Goal: Information Seeking & Learning: Learn about a topic

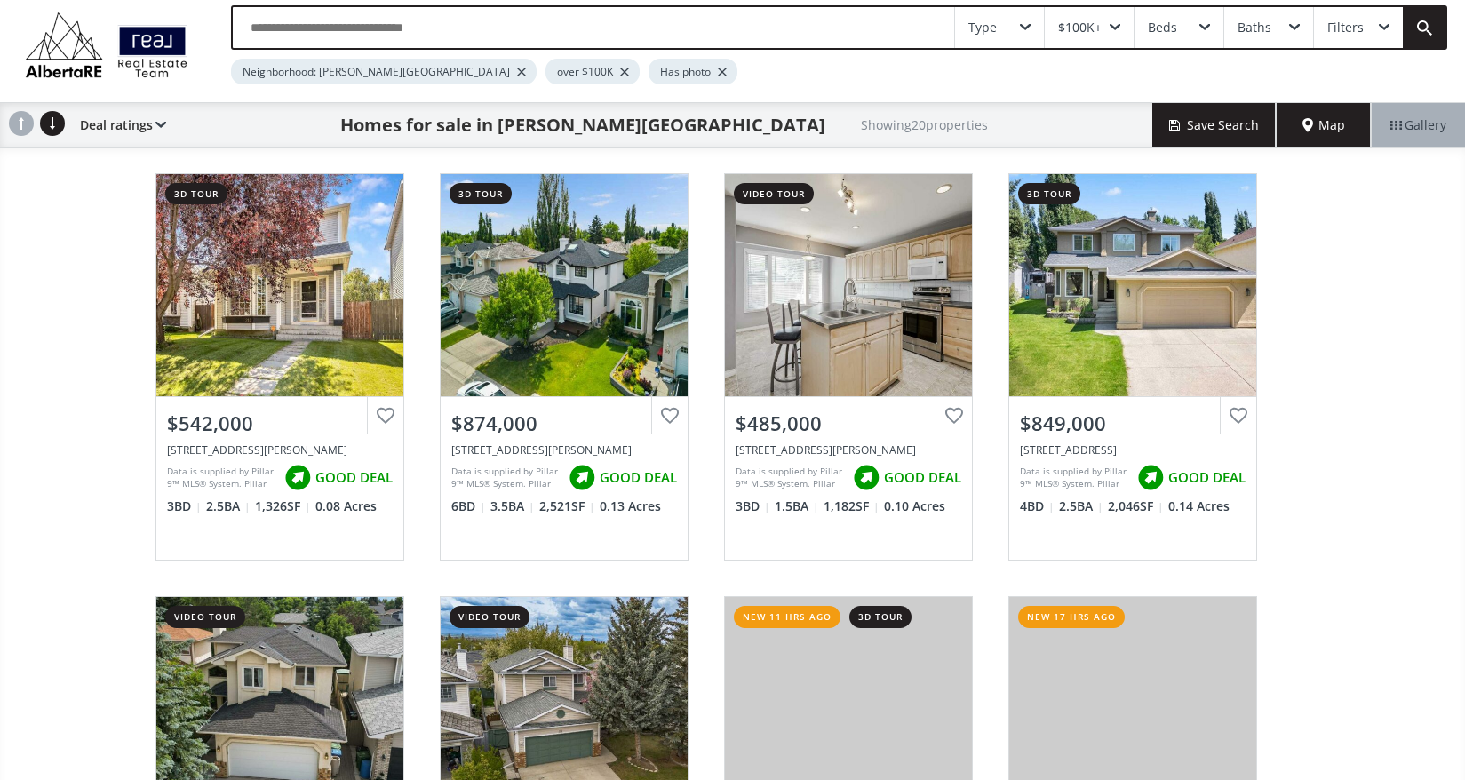
scroll to position [85, 0]
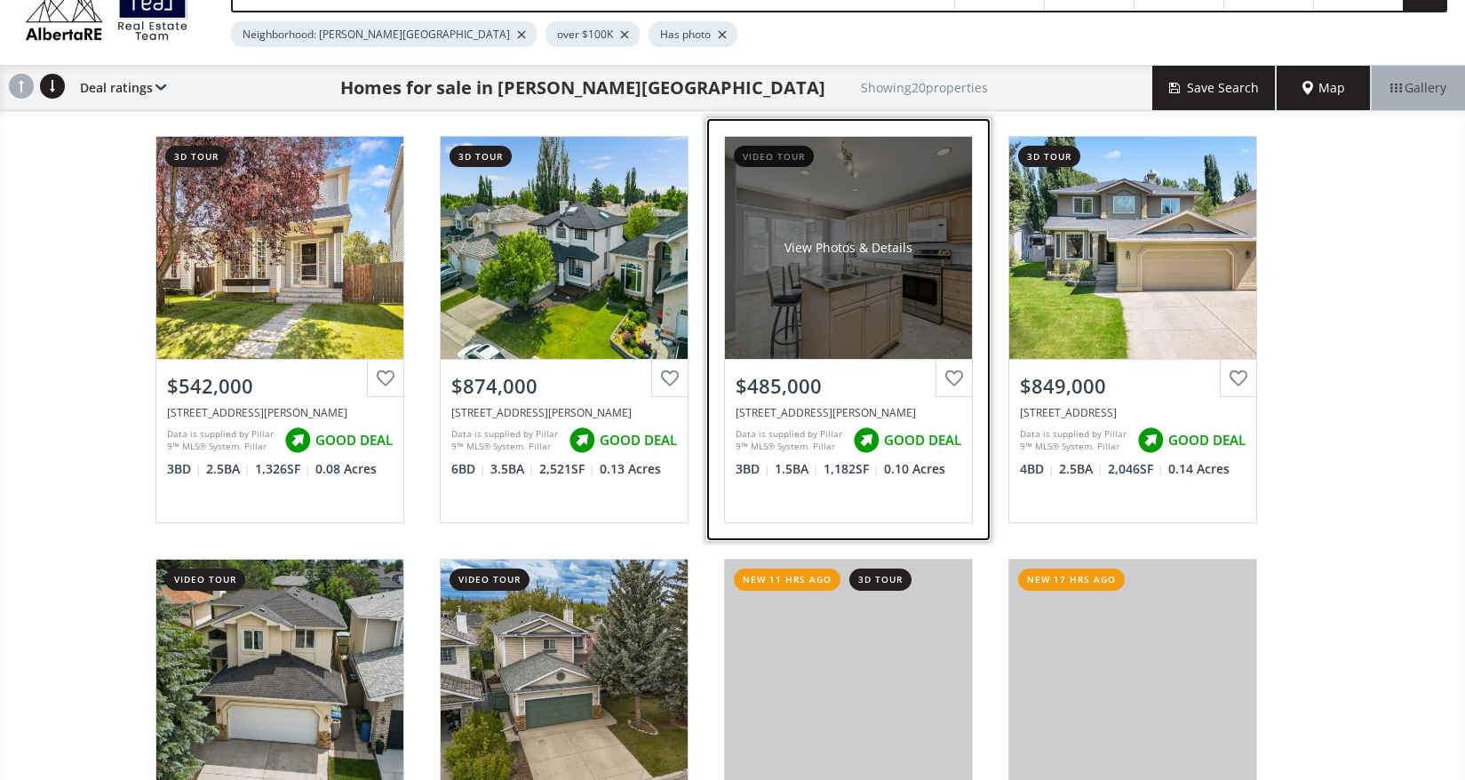
click at [920, 222] on div "View Photos & Details" at bounding box center [848, 248] width 247 height 222
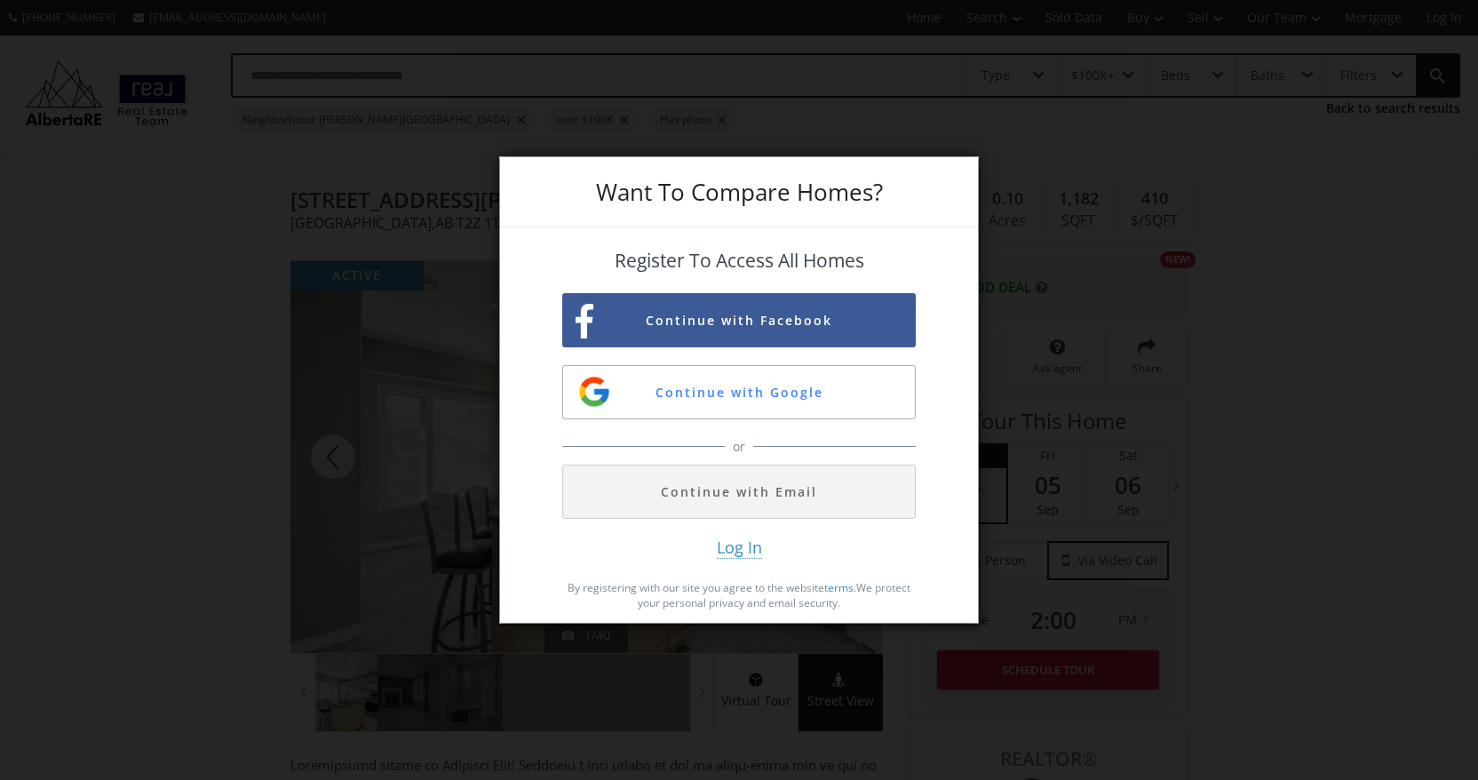
click at [1031, 556] on div "Want To Compare Homes? Register To Access All Homes Continue with Facebook Cont…" at bounding box center [739, 390] width 1478 height 780
click at [395, 187] on div "Want To Compare Homes? Register To Access All Homes Continue with Facebook Cont…" at bounding box center [739, 390] width 1478 height 780
click at [864, 585] on p "By registering with our site you agree to the website terms . We protect your p…" at bounding box center [739, 595] width 354 height 30
click at [379, 474] on div "Want To Compare Homes? Register To Access All Homes Continue with Facebook Cont…" at bounding box center [739, 390] width 1478 height 780
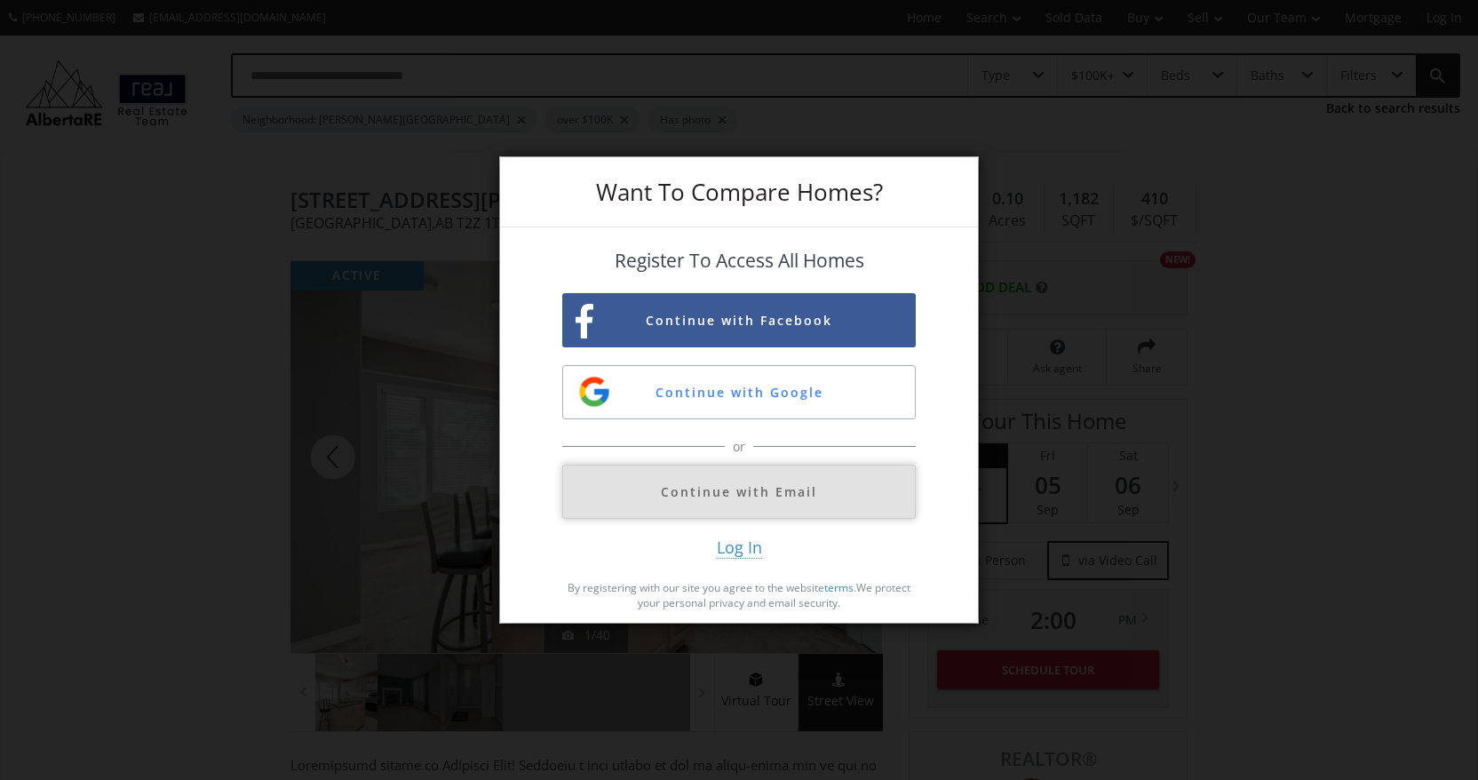
click at [745, 498] on button "Continue with Email" at bounding box center [739, 492] width 354 height 54
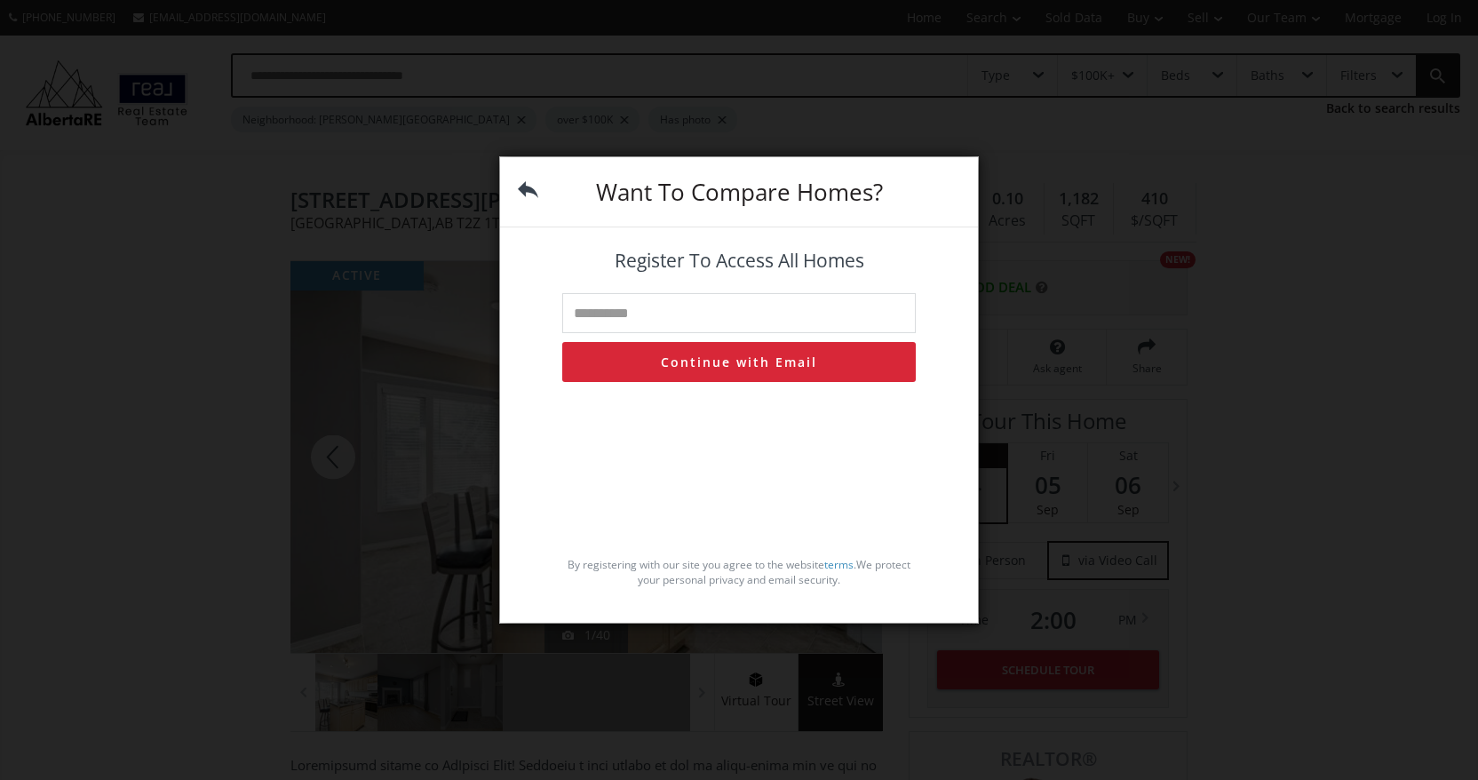
click at [411, 157] on div "Want To Compare Homes? Register To Access All Homes Continue with Email By regi…" at bounding box center [739, 390] width 1478 height 780
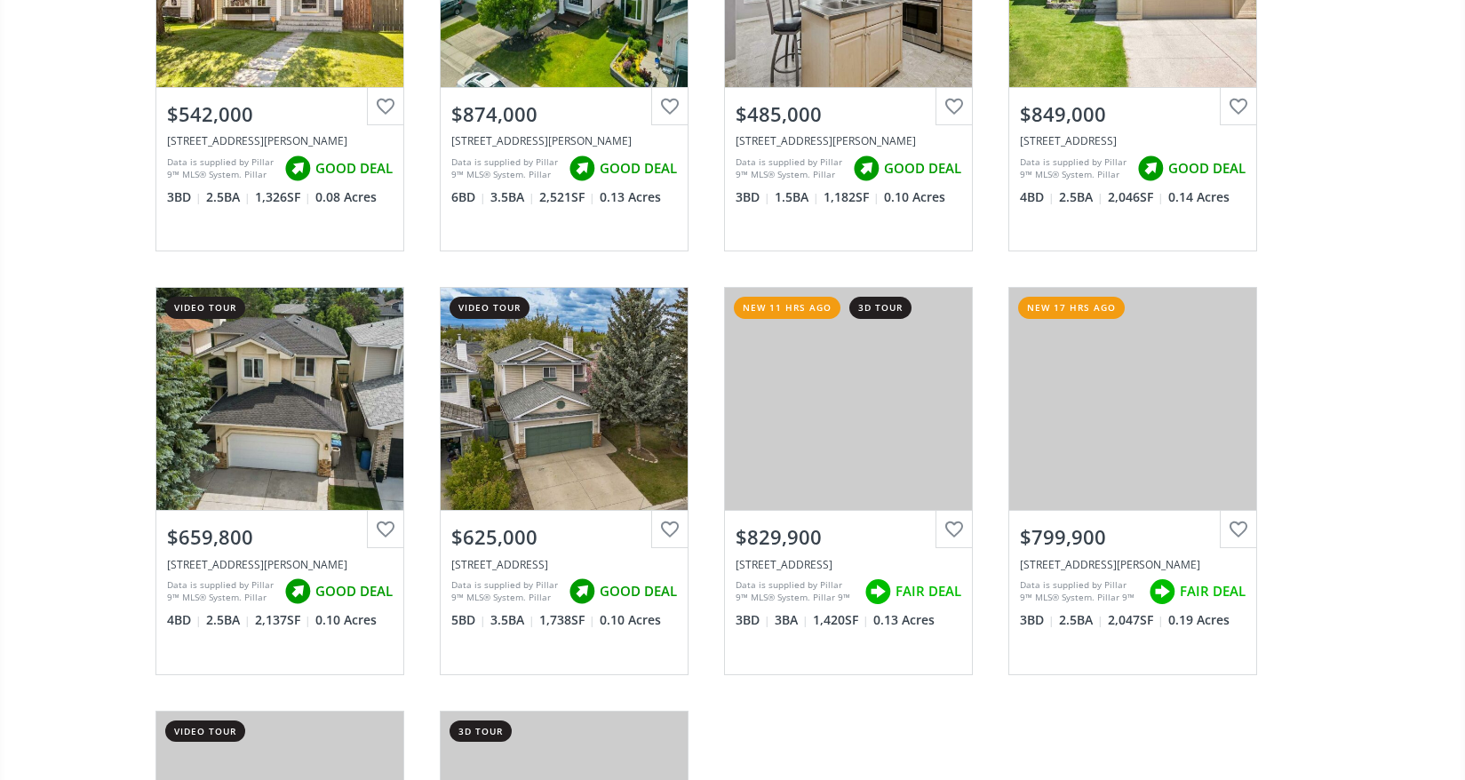
scroll to position [371, 0]
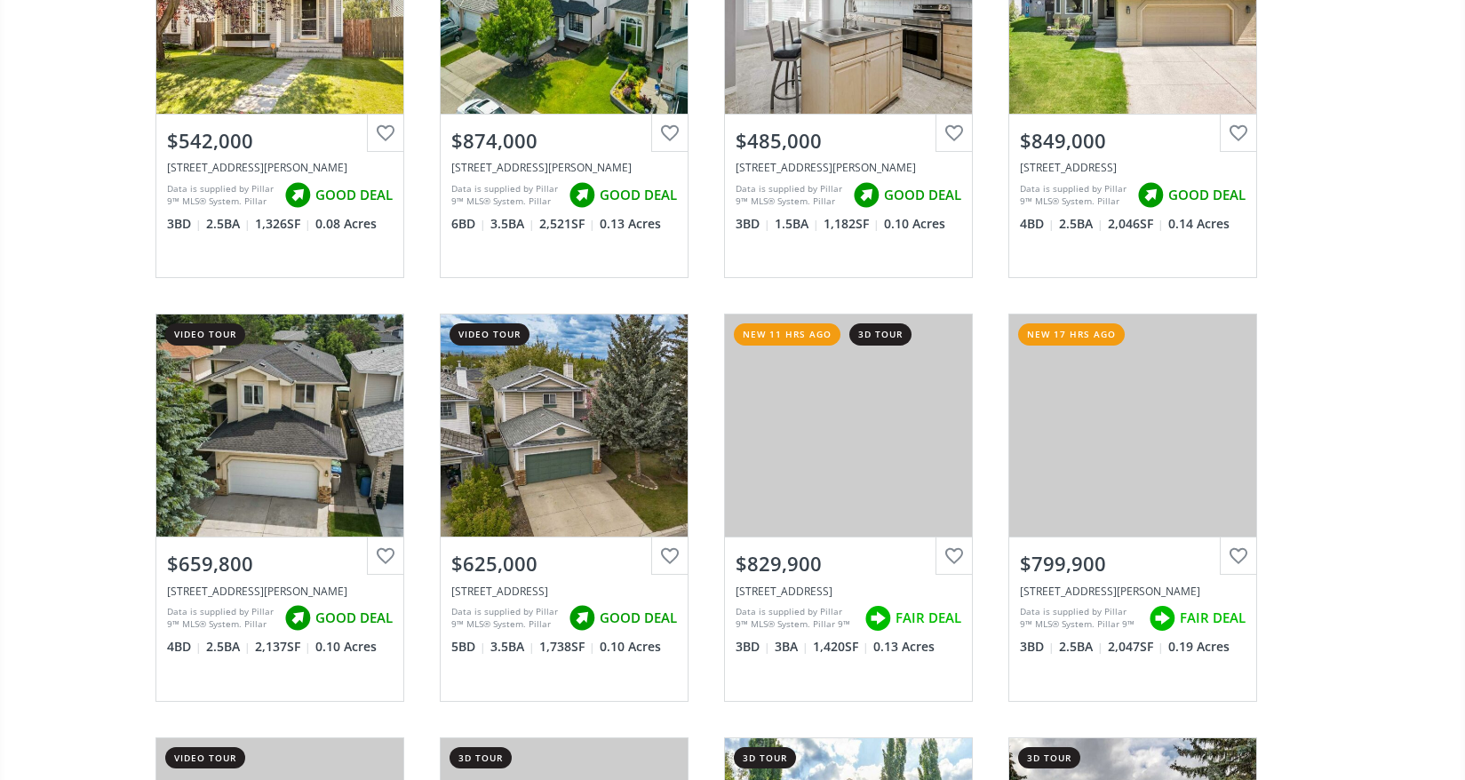
scroll to position [371, 0]
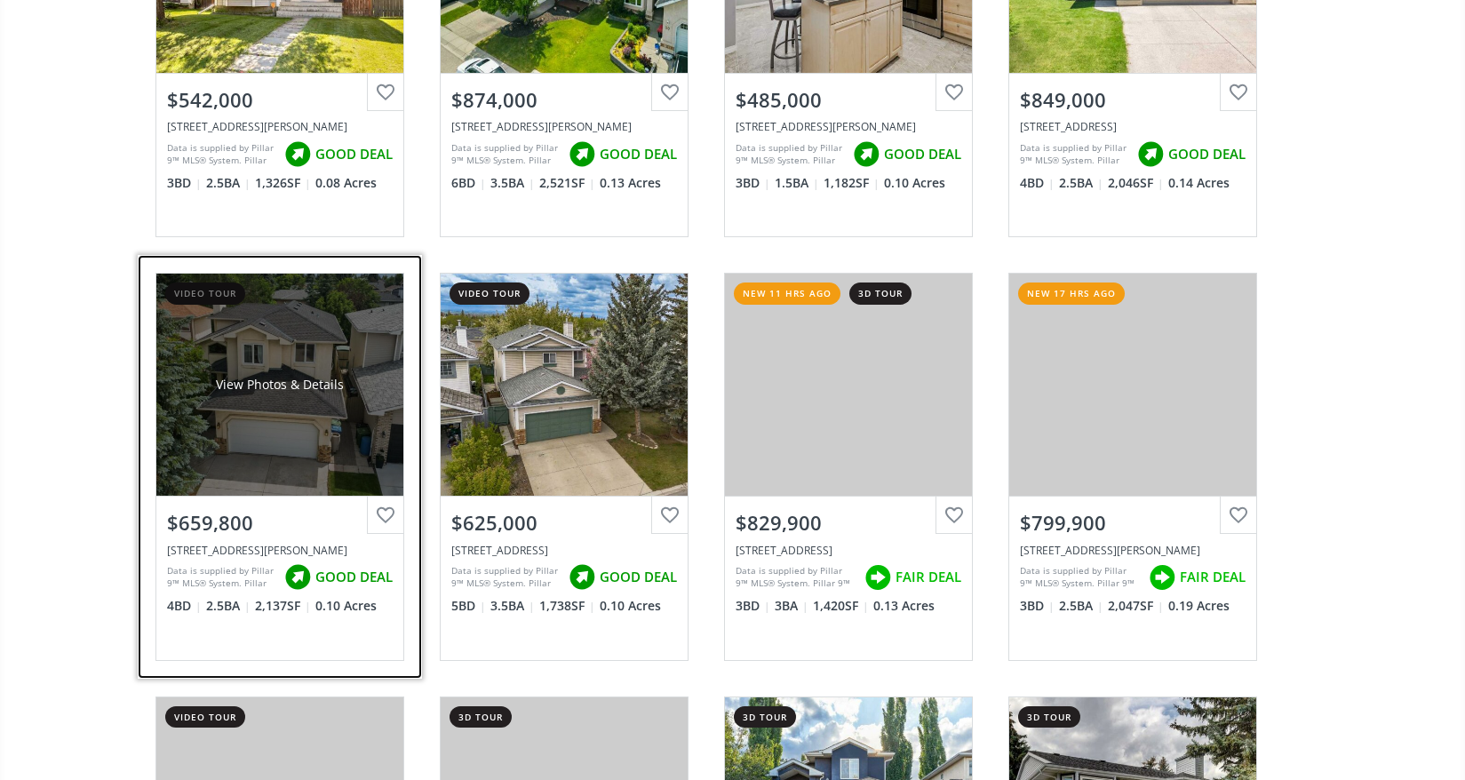
click at [339, 409] on div "View Photos & Details" at bounding box center [279, 385] width 247 height 222
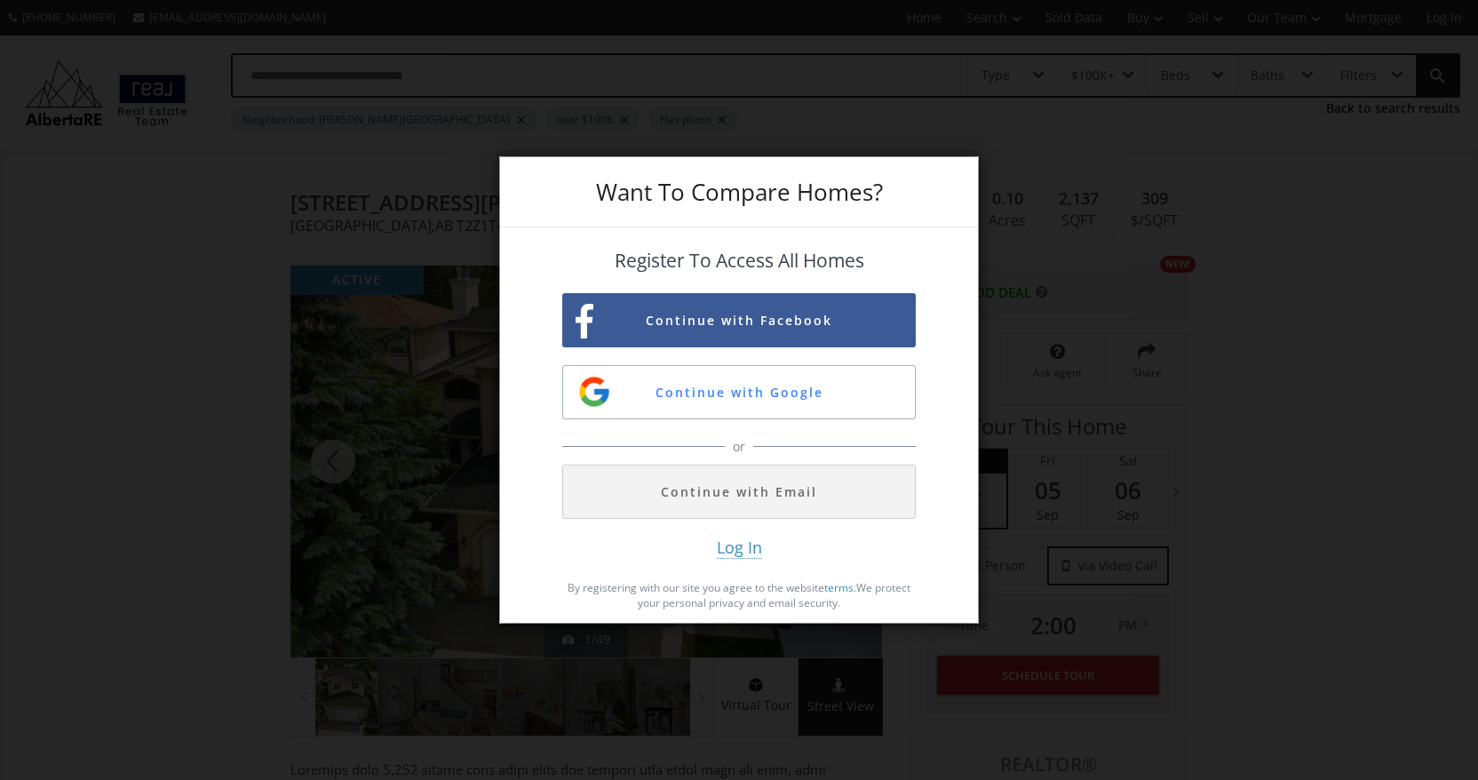
click at [970, 497] on div "Register To Access All Homes Continue with Facebook Continue with Google or Con…" at bounding box center [739, 418] width 478 height 382
click at [1036, 468] on div "Want To Compare Homes? Register To Access All Homes Continue with Facebook Cont…" at bounding box center [739, 390] width 1478 height 780
drag, startPoint x: 283, startPoint y: 399, endPoint x: 296, endPoint y: 343, distance: 57.5
click at [283, 397] on div "Want To Compare Homes? Register To Access All Homes Continue with Facebook Cont…" at bounding box center [739, 390] width 1478 height 780
click at [648, 164] on div "Want To Compare Homes?" at bounding box center [739, 192] width 478 height 70
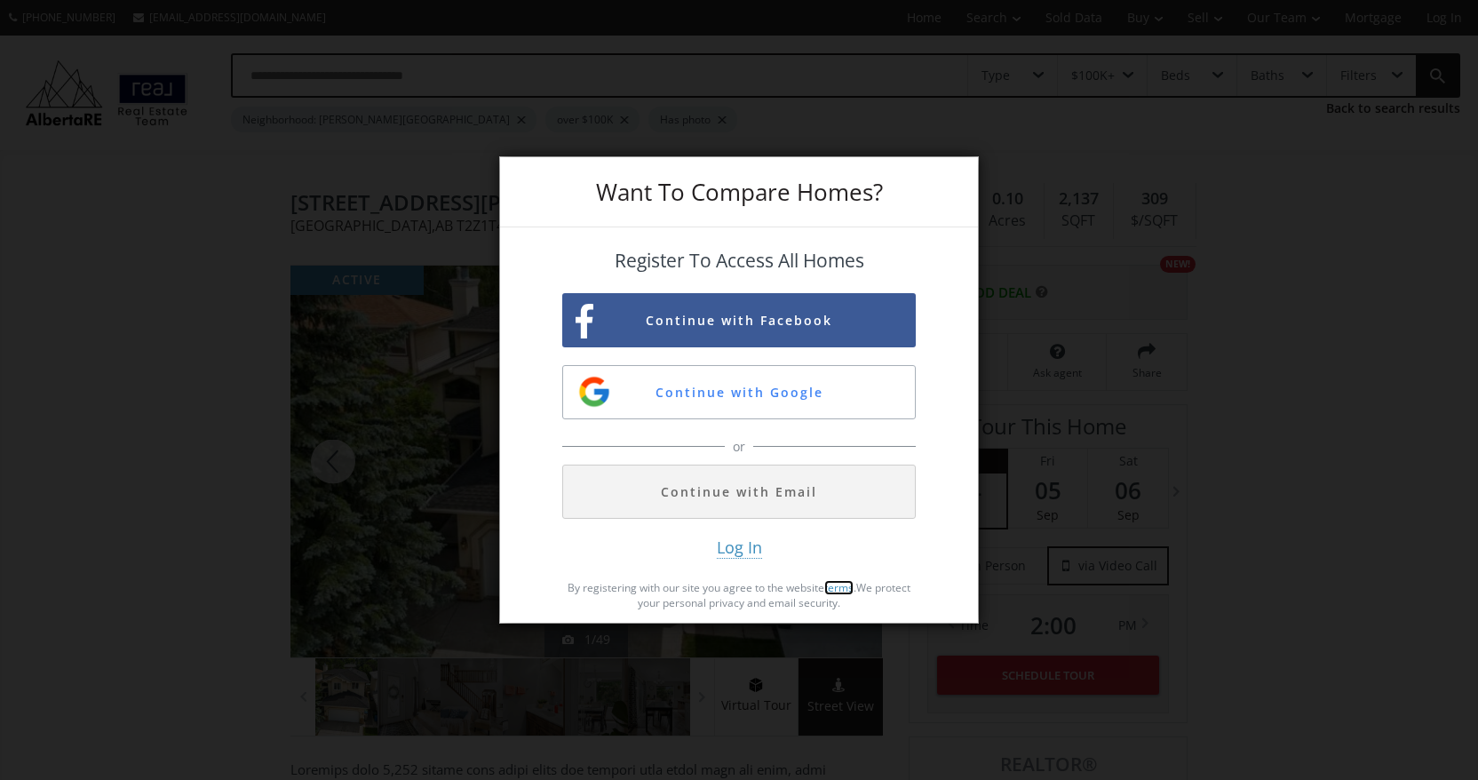
click at [837, 587] on link "terms" at bounding box center [839, 587] width 29 height 15
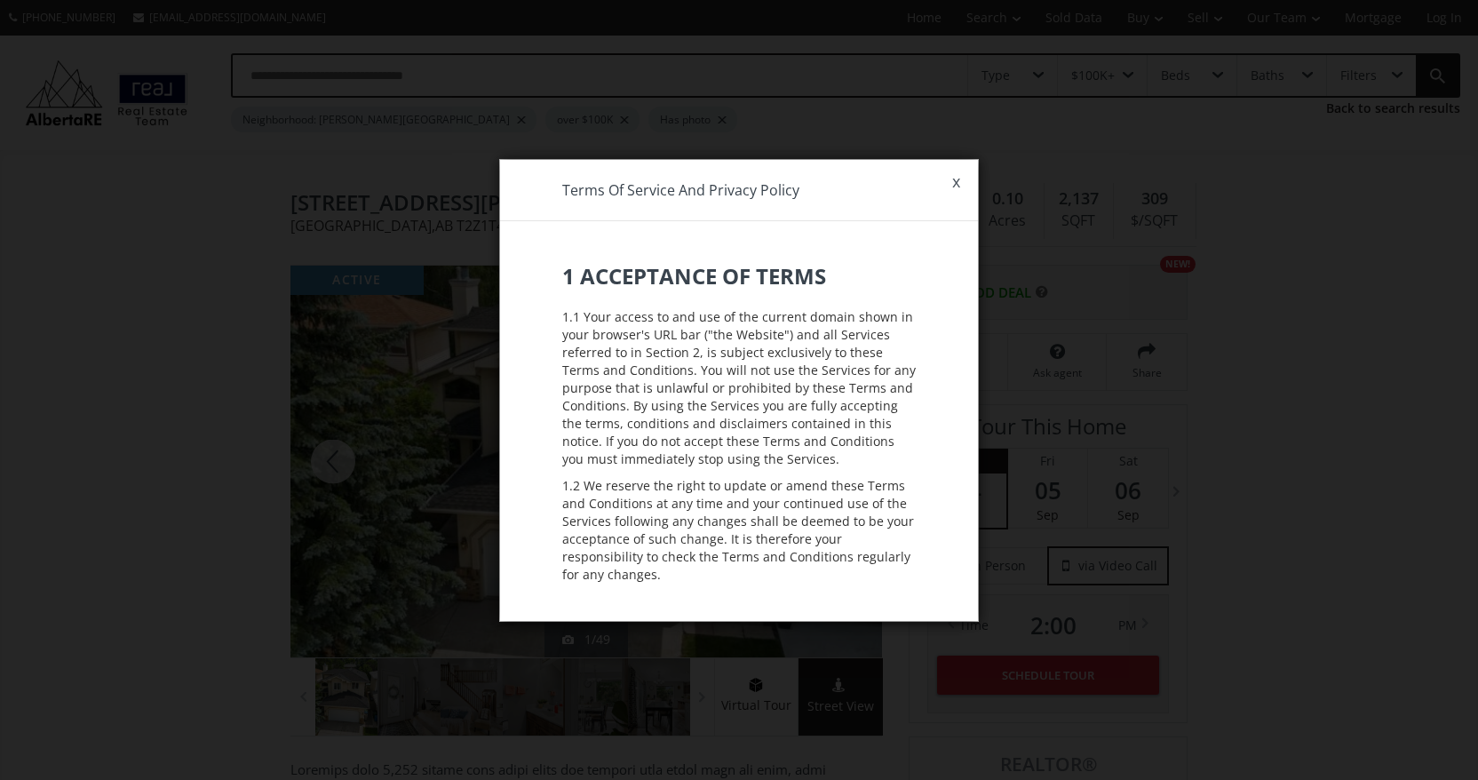
click at [955, 180] on link "x" at bounding box center [957, 182] width 44 height 50
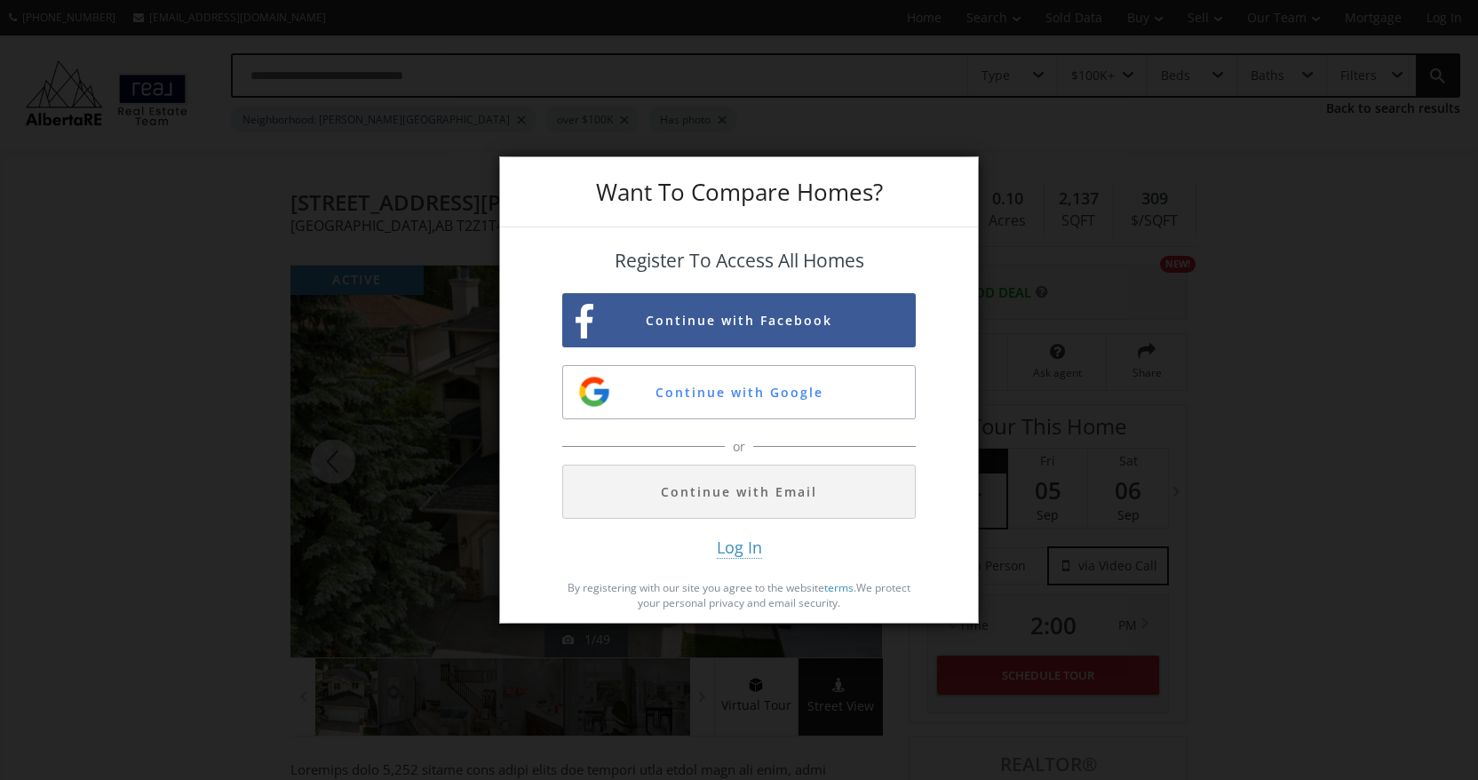
click at [955, 180] on div "Want To Compare Homes?" at bounding box center [739, 192] width 478 height 70
click at [299, 430] on div "Want To Compare Homes? Register To Access All Homes Continue with Facebook Cont…" at bounding box center [739, 390] width 1478 height 780
click at [299, 432] on div "Want To Compare Homes? Register To Access All Homes Continue with Facebook Cont…" at bounding box center [739, 390] width 1478 height 780
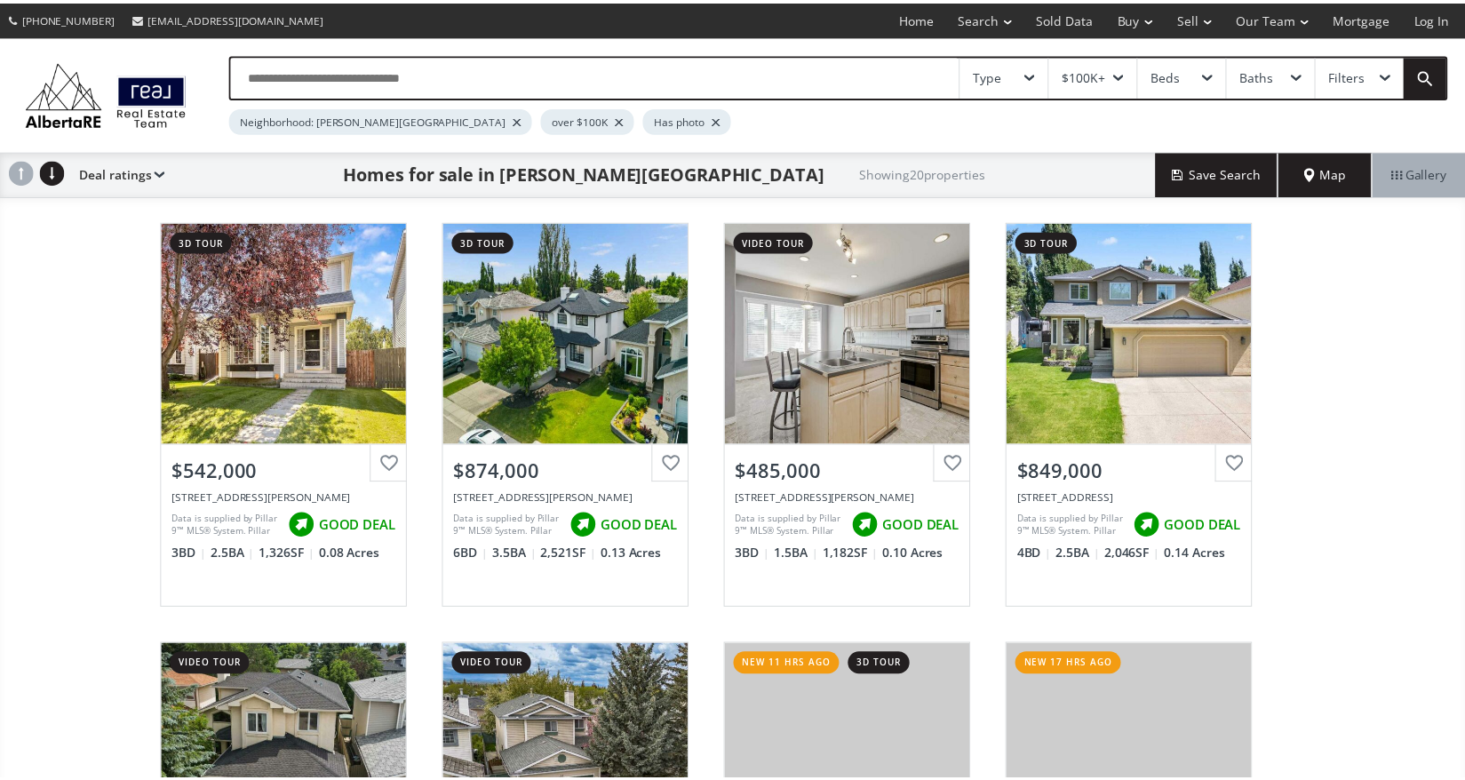
scroll to position [371, 0]
